Goal: Navigation & Orientation: Find specific page/section

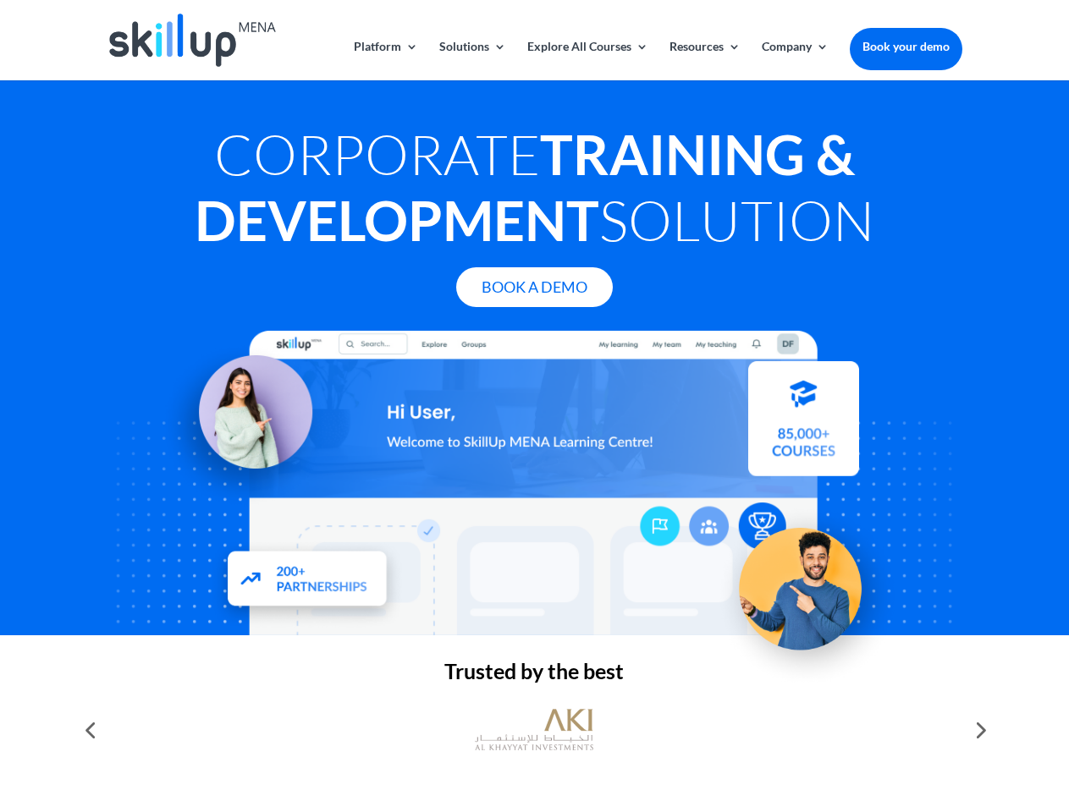
click at [534, 406] on div at bounding box center [534, 483] width 855 height 305
click at [471, 60] on link "Solutions" at bounding box center [472, 61] width 67 height 40
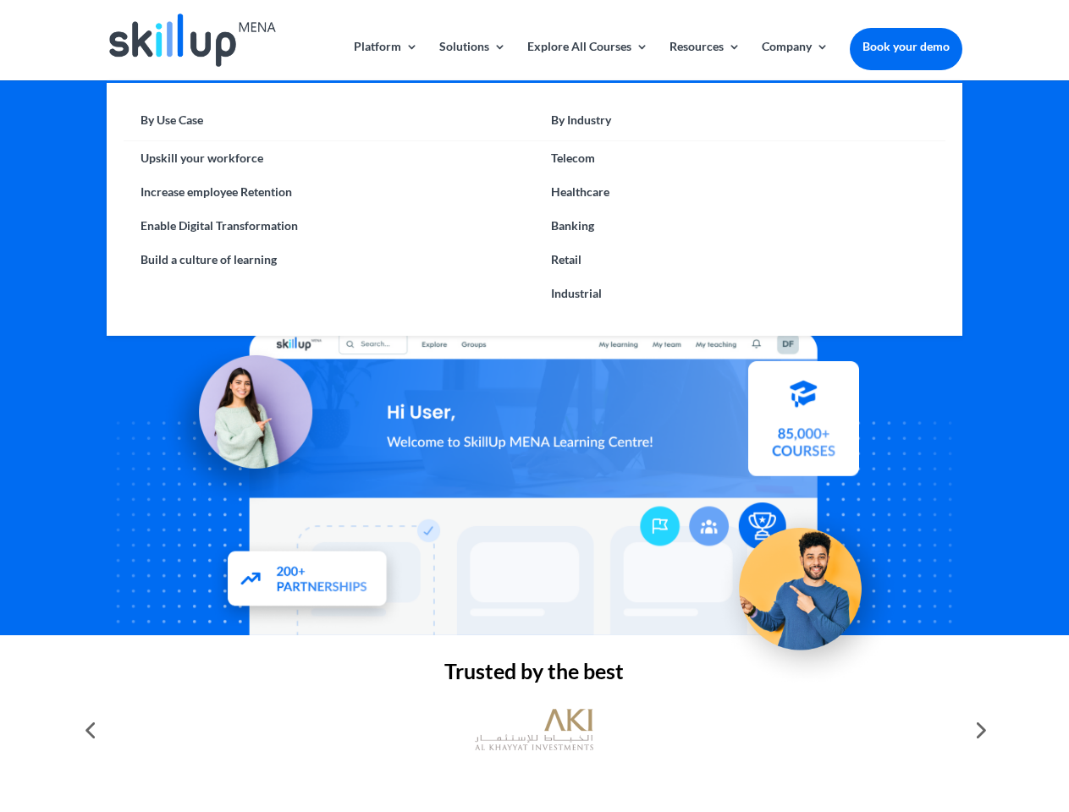
click at [586, 60] on link "Explore All Courses" at bounding box center [587, 61] width 121 height 40
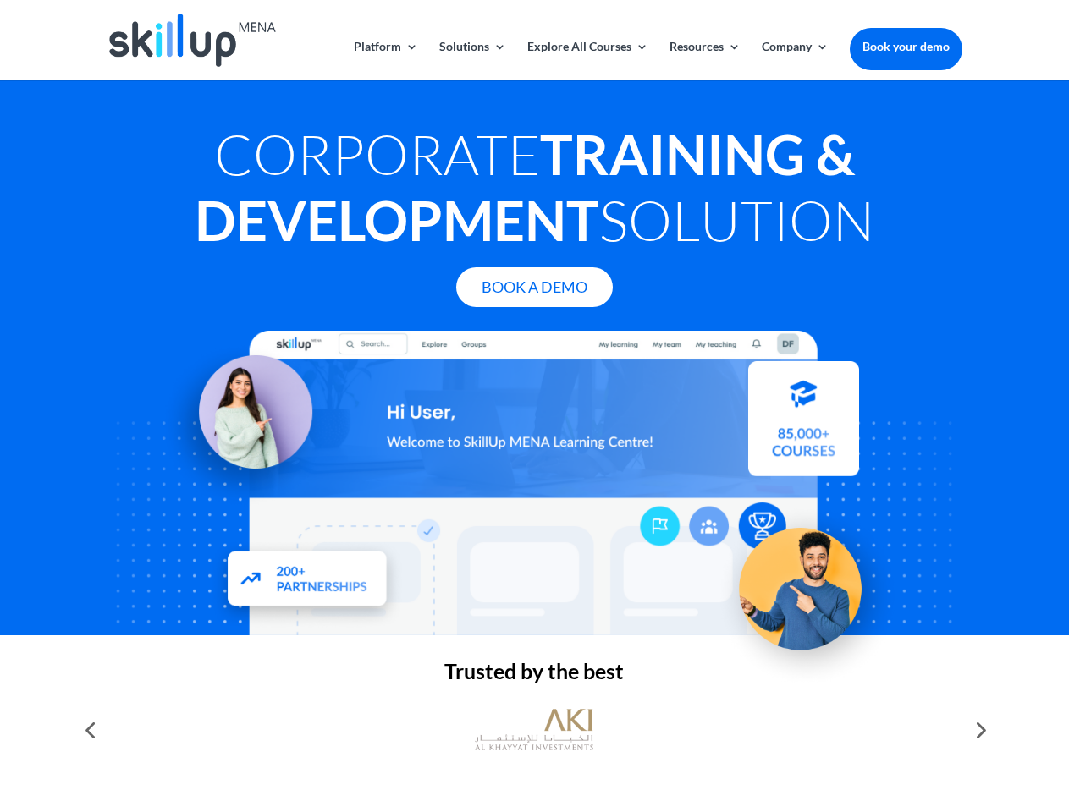
click at [703, 60] on link "Resources" at bounding box center [704, 61] width 71 height 40
click at [795, 60] on link "Company" at bounding box center [795, 61] width 67 height 40
click at [534, 730] on img at bounding box center [534, 730] width 118 height 59
